Goal: Task Accomplishment & Management: Manage account settings

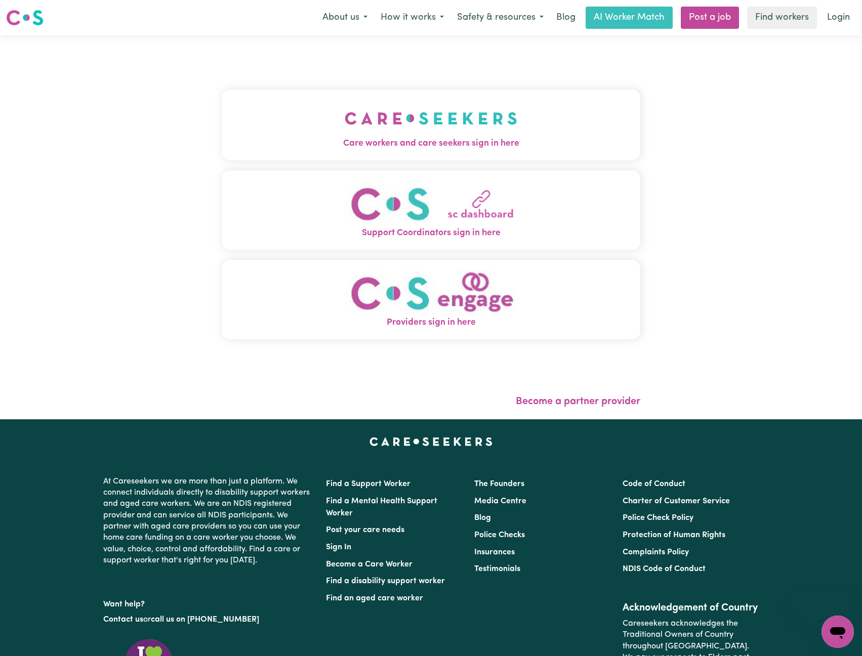
click at [492, 106] on img "Care workers and care seekers sign in here" at bounding box center [431, 118] width 173 height 37
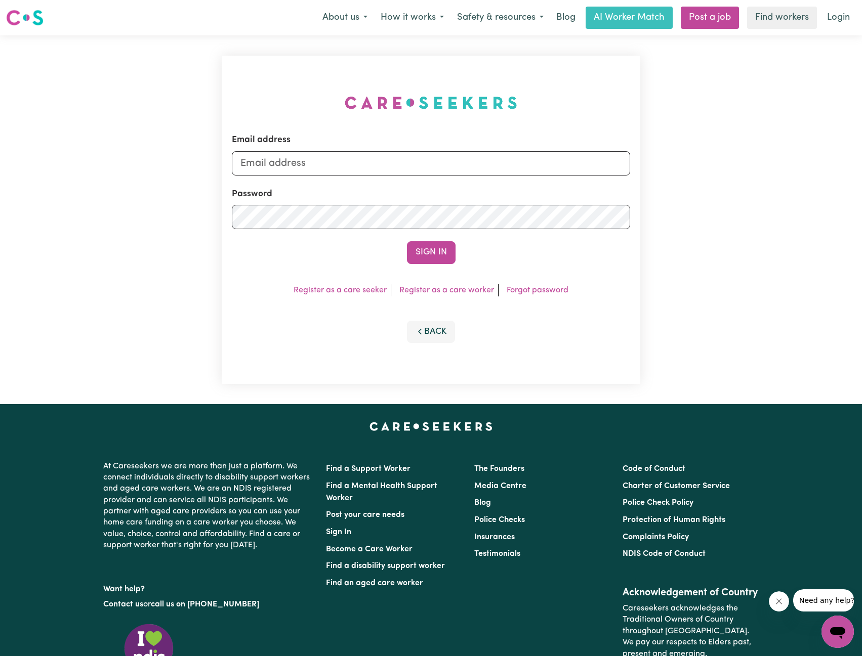
click at [427, 149] on div "Email address" at bounding box center [431, 154] width 399 height 41
click at [392, 167] on input "Email address" at bounding box center [431, 163] width 399 height 24
drag, startPoint x: 293, startPoint y: 164, endPoint x: 549, endPoint y: 198, distance: 258.7
click at [565, 184] on form "Email address [EMAIL_ADDRESS][PERSON_NAME][DOMAIN_NAME] Password Sign In" at bounding box center [431, 199] width 399 height 130
type input "[EMAIL_ADDRESS][DOMAIN_NAME]"
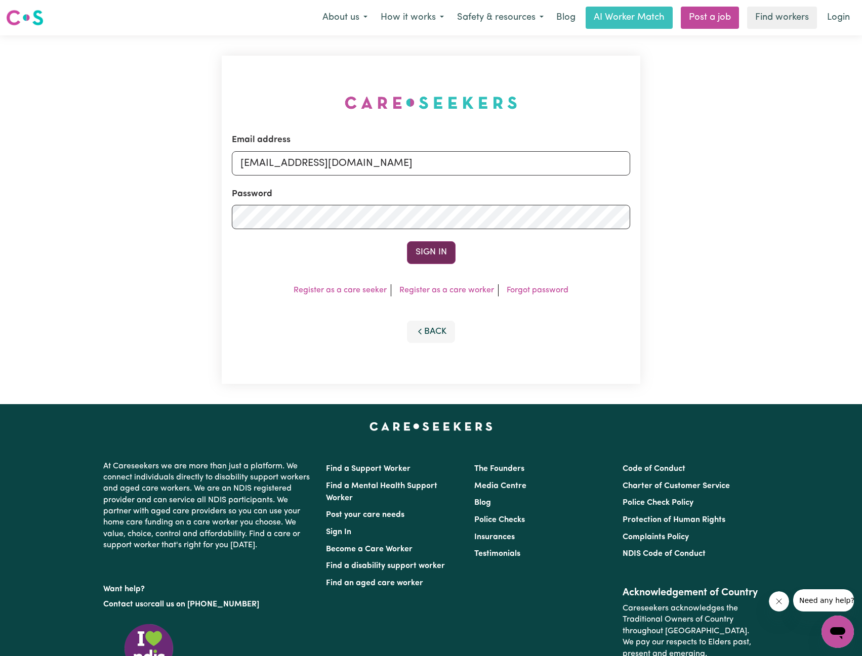
click at [446, 250] on button "Sign In" at bounding box center [431, 252] width 49 height 22
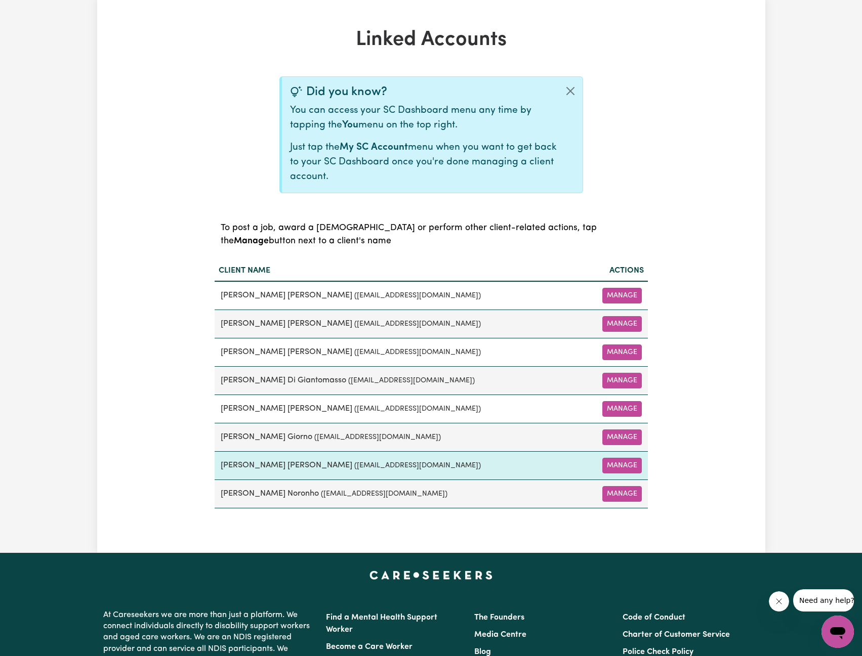
scroll to position [354, 0]
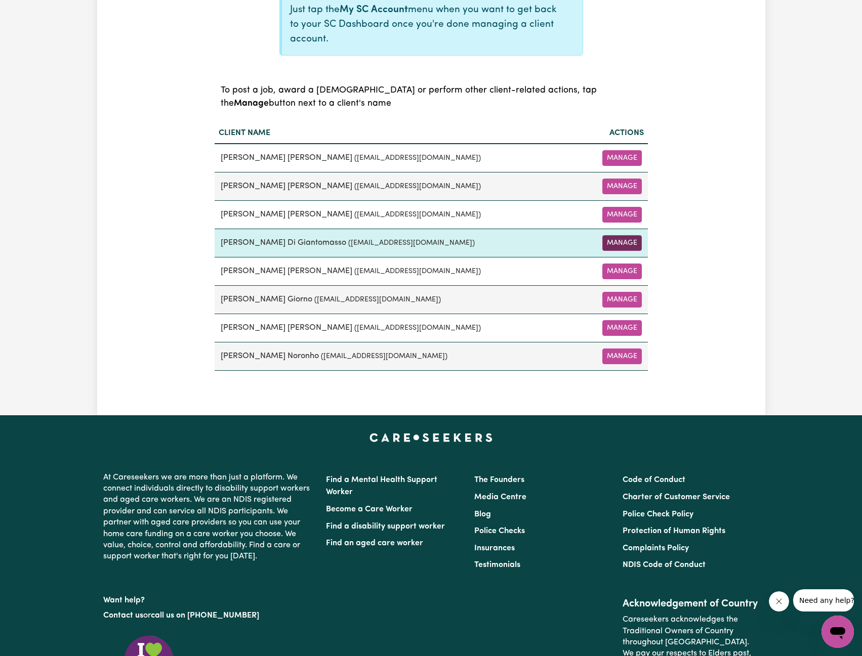
click at [605, 242] on button "Manage" at bounding box center [621, 243] width 39 height 16
